Goal: Task Accomplishment & Management: Complete application form

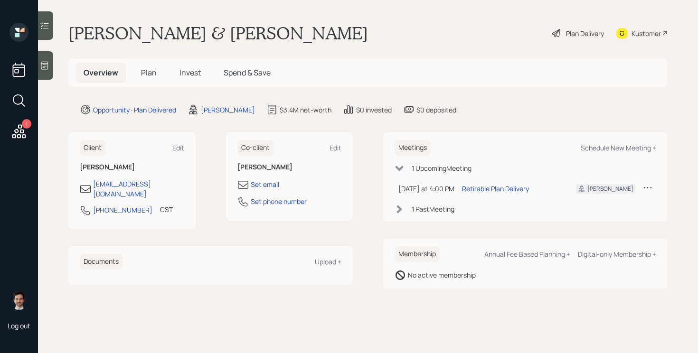
click at [152, 70] on span "Plan" at bounding box center [149, 72] width 16 height 10
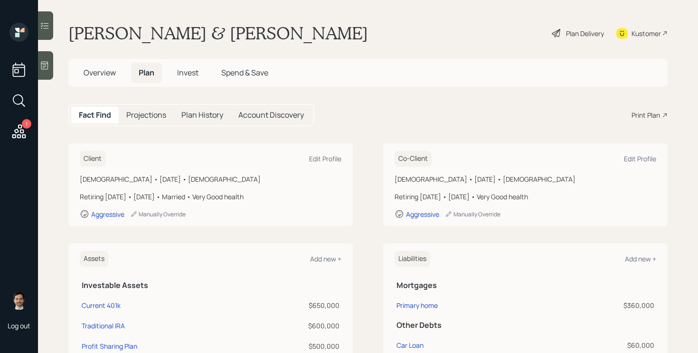
click at [583, 36] on div "Plan Delivery" at bounding box center [585, 33] width 38 height 10
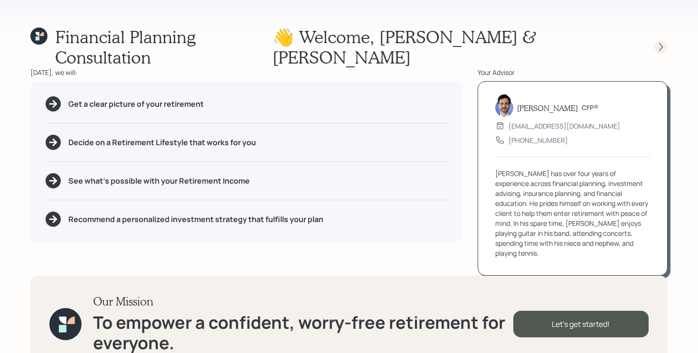
click at [659, 42] on icon at bounding box center [660, 46] width 9 height 9
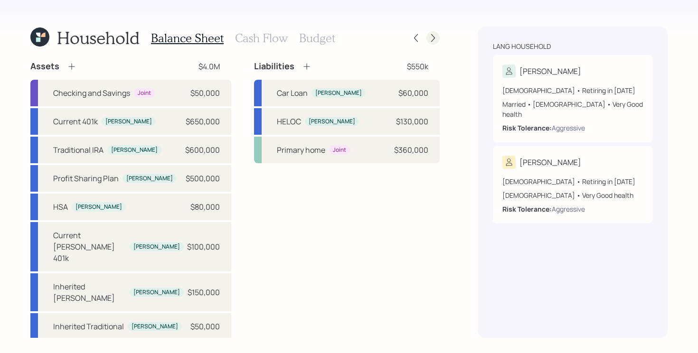
click at [430, 39] on icon at bounding box center [432, 37] width 9 height 9
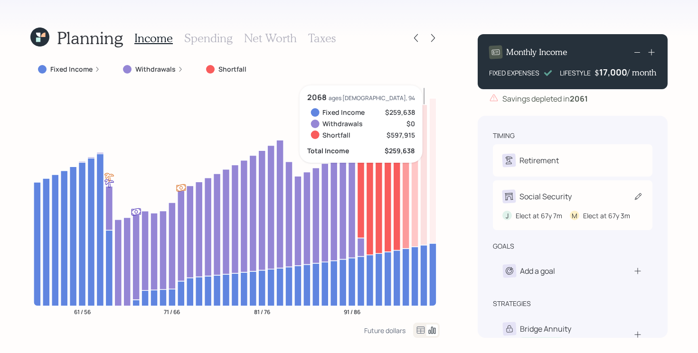
click at [609, 211] on div "J Elect at 67y 7m M Elect at 67y 3m" at bounding box center [572, 212] width 140 height 18
select select "7"
select select "3"
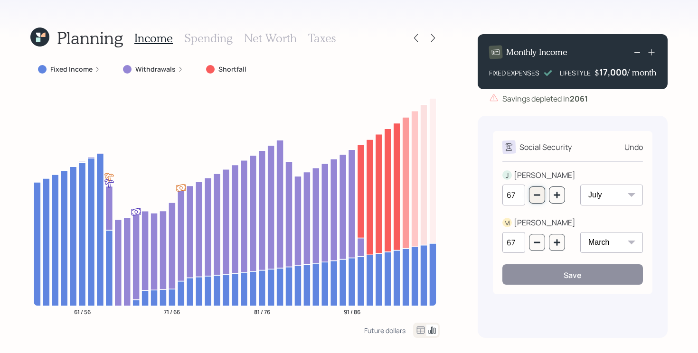
click at [534, 198] on icon "button" at bounding box center [537, 195] width 8 height 8
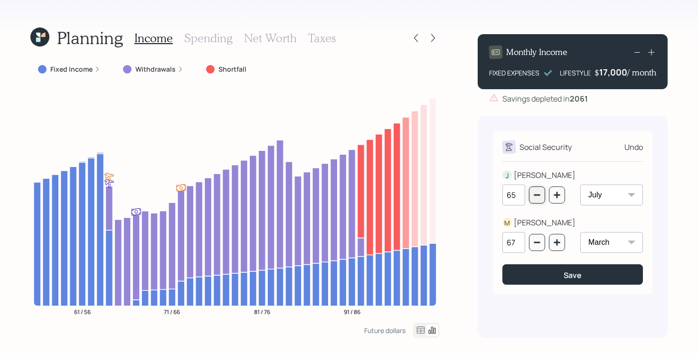
click at [534, 198] on icon "button" at bounding box center [537, 195] width 8 height 8
type input "64"
click at [539, 245] on icon "button" at bounding box center [537, 243] width 8 height 8
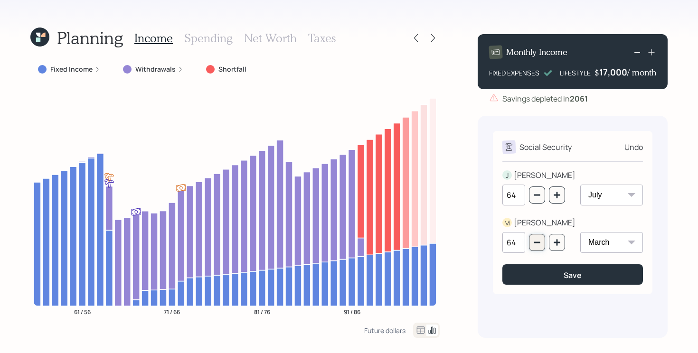
click at [539, 245] on icon "button" at bounding box center [537, 243] width 8 height 8
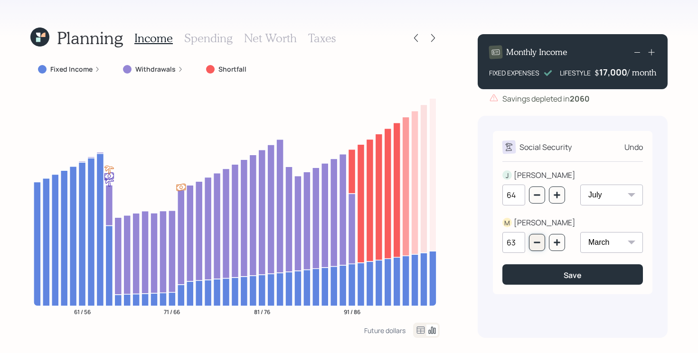
click at [539, 245] on icon "button" at bounding box center [537, 243] width 8 height 8
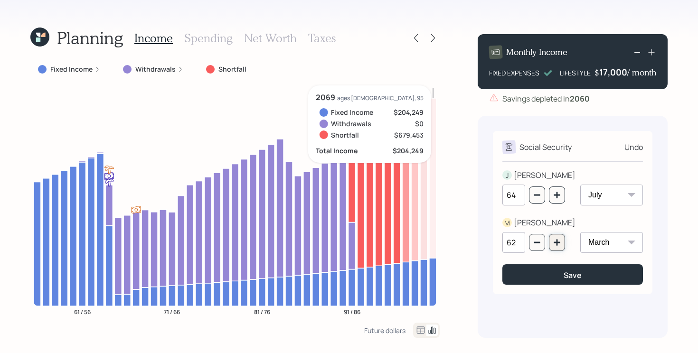
click at [558, 243] on icon "button" at bounding box center [556, 242] width 6 height 6
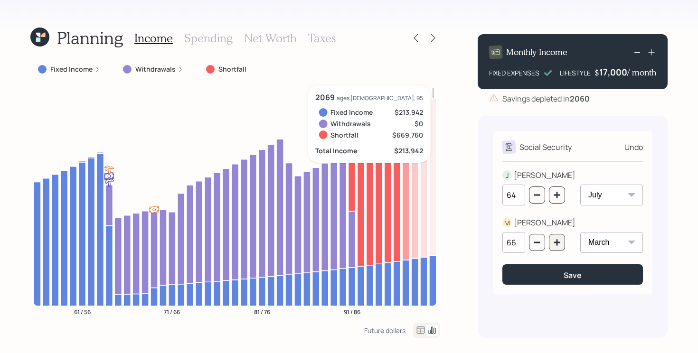
type input "67"
click at [557, 197] on icon "button" at bounding box center [557, 195] width 8 height 8
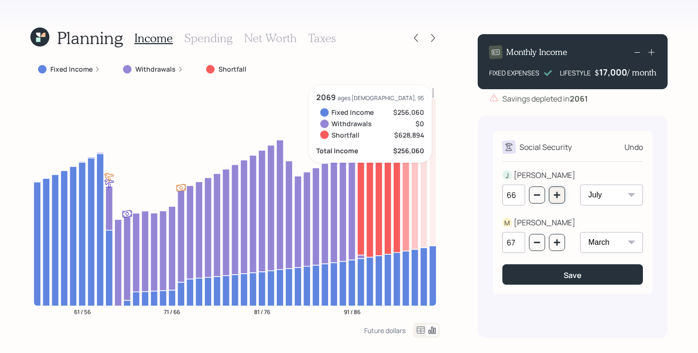
click at [557, 197] on icon "button" at bounding box center [557, 195] width 8 height 8
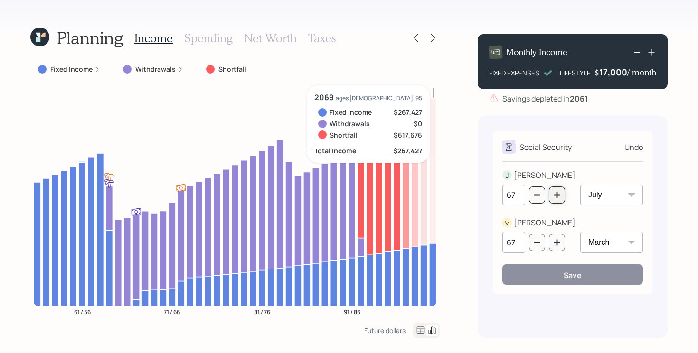
click at [557, 195] on icon "button" at bounding box center [556, 195] width 6 height 6
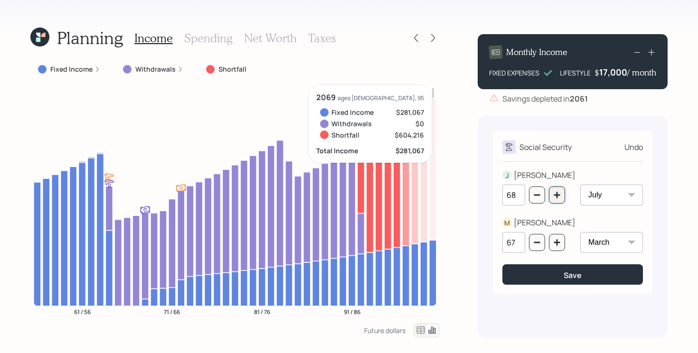
click at [557, 195] on icon "button" at bounding box center [556, 195] width 6 height 6
click at [558, 194] on icon "button" at bounding box center [557, 195] width 8 height 8
type input "70"
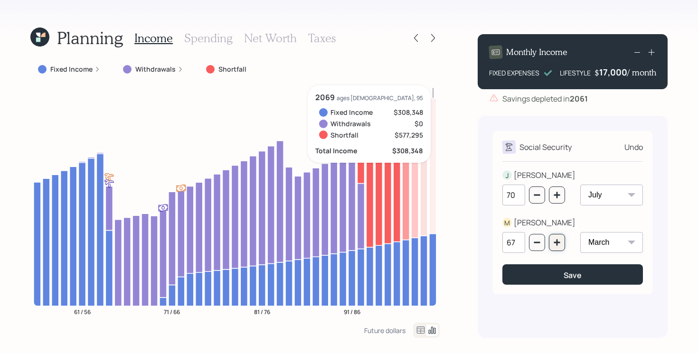
click at [559, 242] on icon "button" at bounding box center [557, 243] width 8 height 8
type input "70"
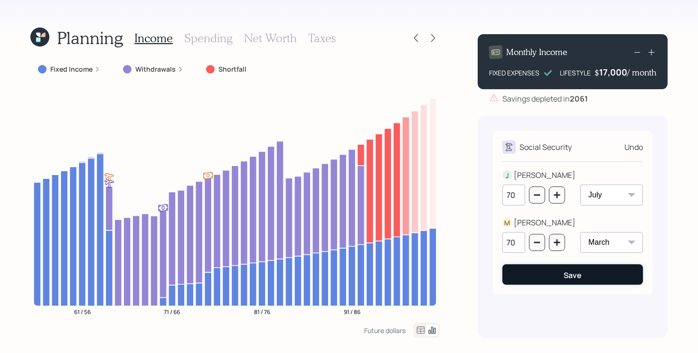
click at [540, 275] on button "Save" at bounding box center [572, 274] width 140 height 20
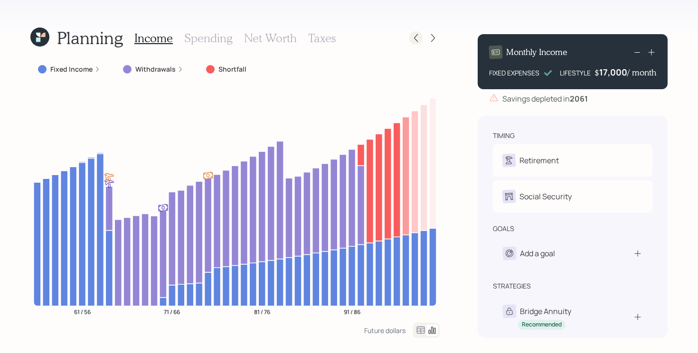
click at [414, 35] on icon at bounding box center [415, 37] width 9 height 9
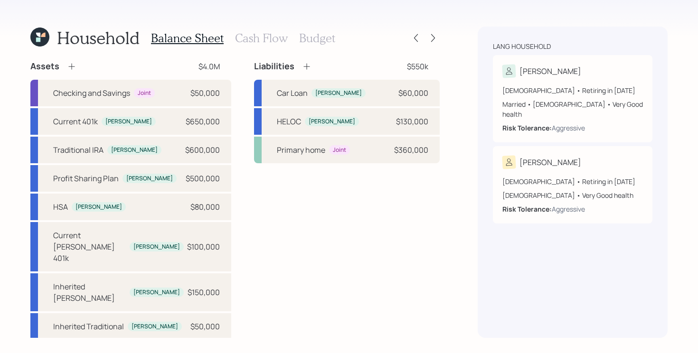
click at [251, 41] on h3 "Cash Flow" at bounding box center [261, 38] width 53 height 14
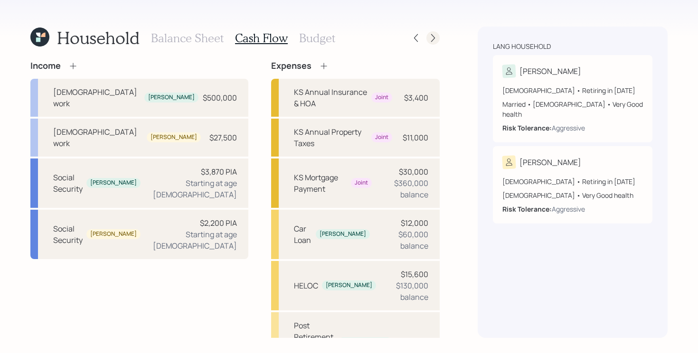
click at [430, 43] on div at bounding box center [432, 37] width 13 height 13
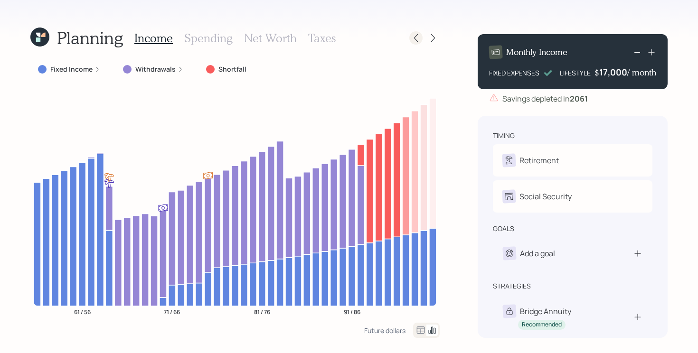
click at [411, 40] on icon at bounding box center [415, 37] width 9 height 9
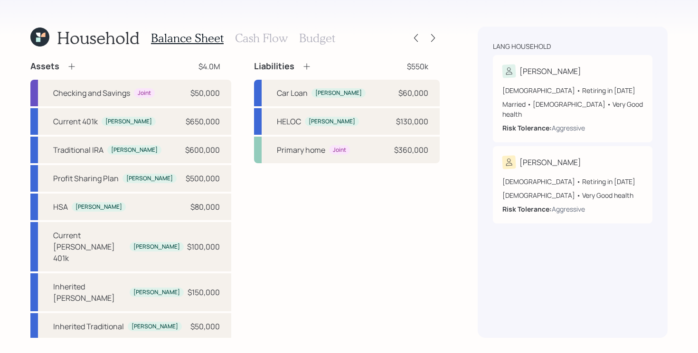
click at [268, 41] on h3 "Cash Flow" at bounding box center [261, 38] width 53 height 14
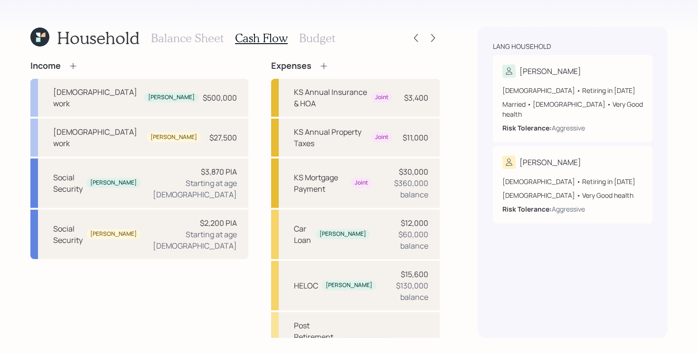
click at [44, 37] on icon at bounding box center [39, 37] width 19 height 19
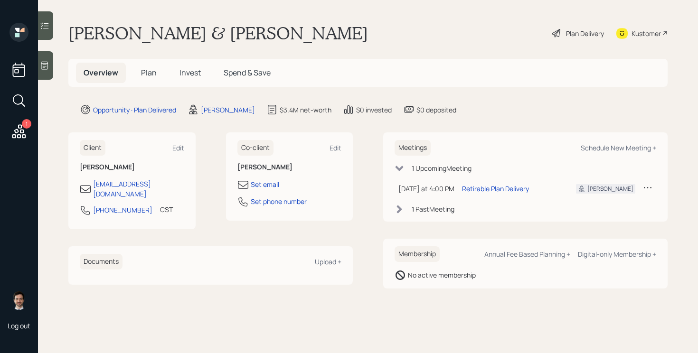
click at [148, 74] on span "Plan" at bounding box center [149, 72] width 16 height 10
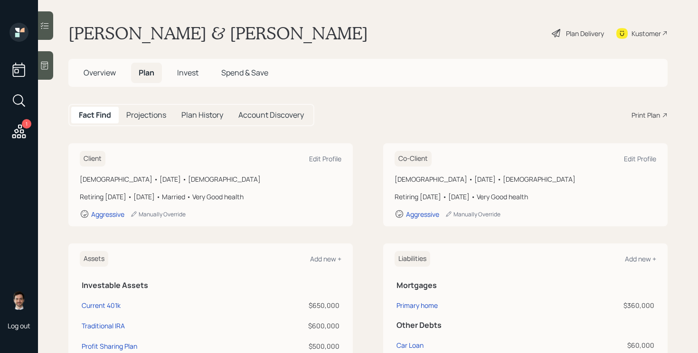
click at [562, 33] on div "Plan Delivery" at bounding box center [577, 33] width 54 height 21
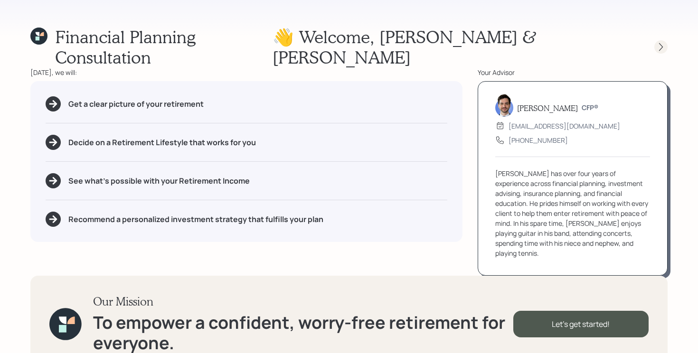
click at [657, 42] on icon at bounding box center [660, 46] width 9 height 9
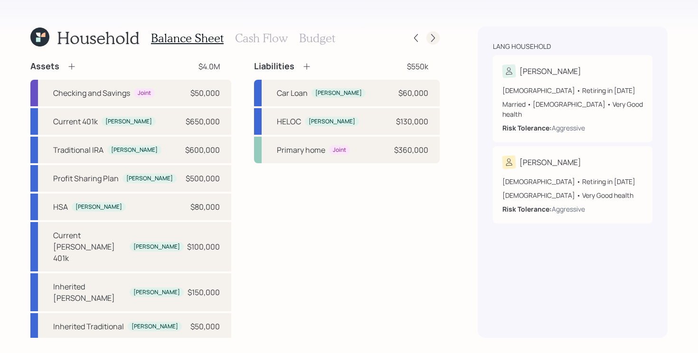
click at [431, 40] on icon at bounding box center [432, 37] width 9 height 9
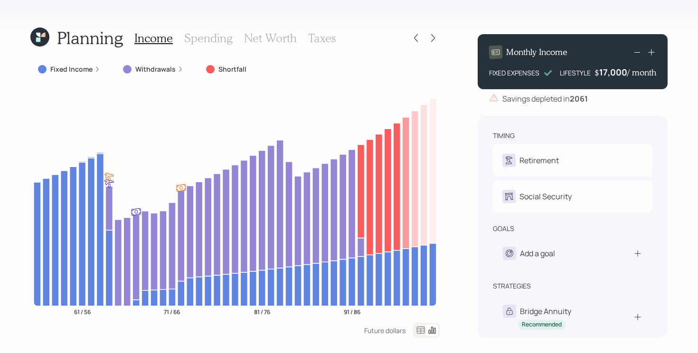
click at [39, 39] on icon at bounding box center [38, 39] width 4 height 4
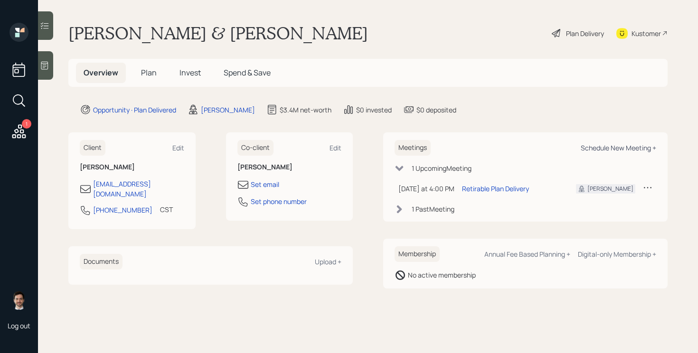
click at [611, 146] on div "Schedule New Meeting +" at bounding box center [617, 147] width 75 height 9
select select "ef6b64e1-8f62-4a74-b865-a7df4b35b836"
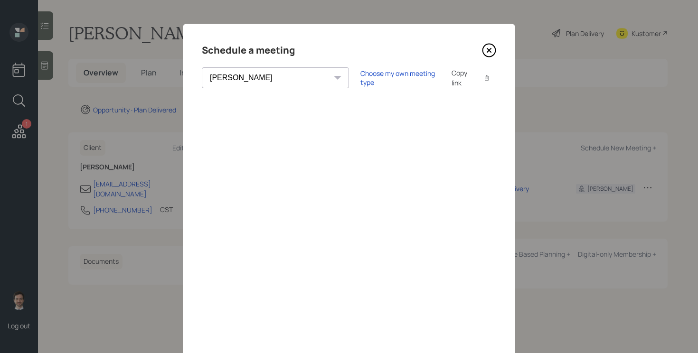
scroll to position [43, 0]
